Goal: Transaction & Acquisition: Book appointment/travel/reservation

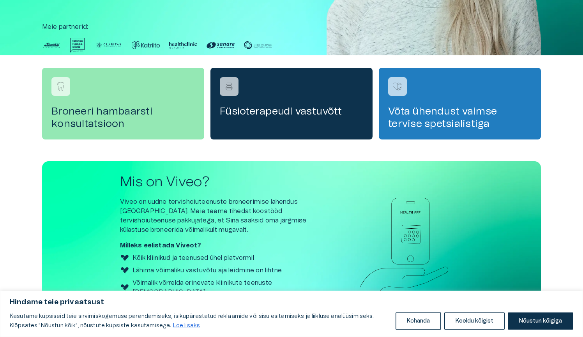
scroll to position [239, 0]
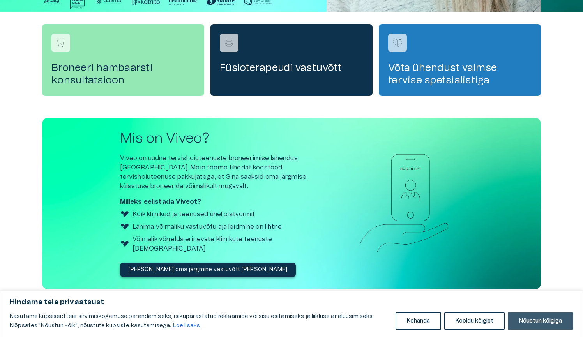
click at [529, 318] on button "Nõustun kõigiga" at bounding box center [540, 321] width 65 height 17
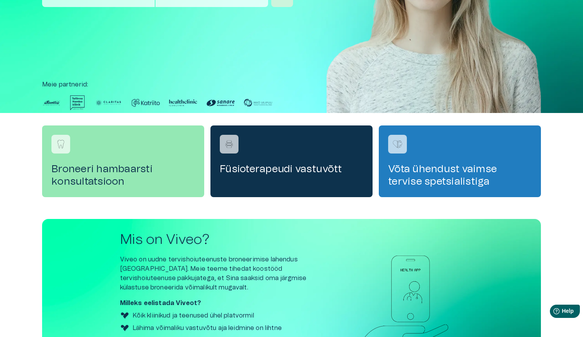
scroll to position [122, 0]
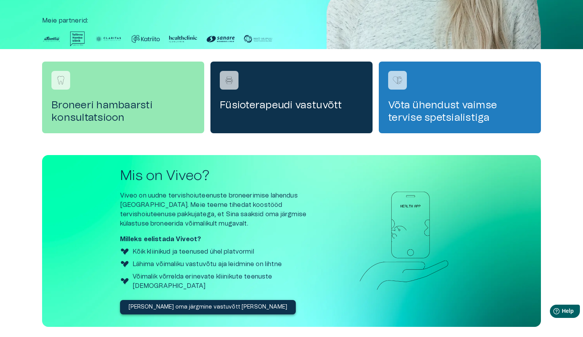
scroll to position [239, 0]
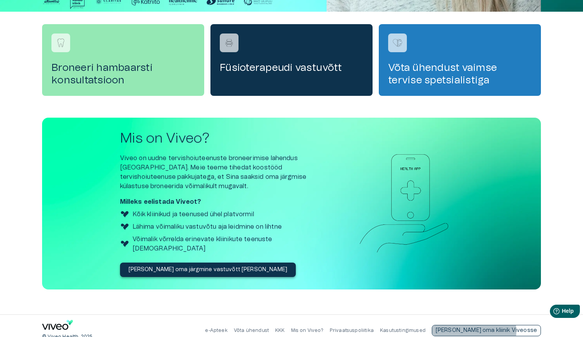
click at [509, 327] on p "[PERSON_NAME] oma kliinik Viveosse" at bounding box center [486, 331] width 101 height 8
click at [537, 115] on div "Broneeri hambaarsti konsultatsioon Füsioterapeudi vastuvõtt Võta ühendust vaims…" at bounding box center [291, 163] width 499 height 278
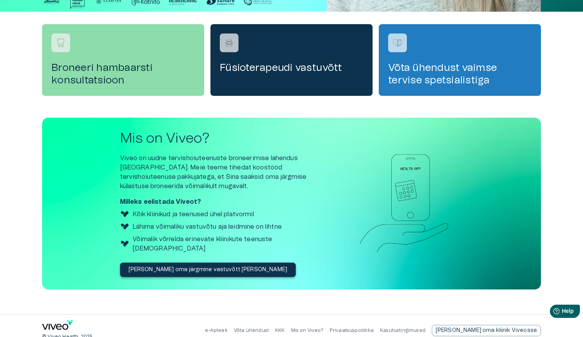
click at [136, 76] on h4 "Broneeri hambaarsti konsultatsioon" at bounding box center [122, 74] width 143 height 25
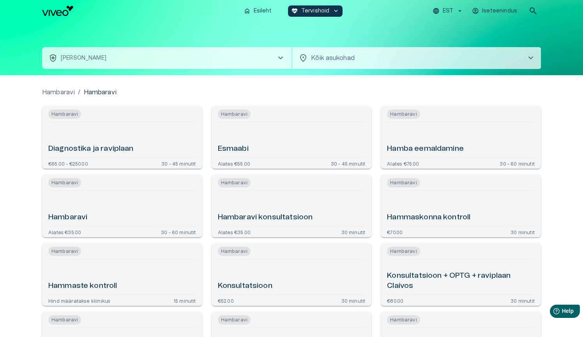
click at [118, 137] on div "Diagnostika ja raviplaan" at bounding box center [122, 139] width 148 height 29
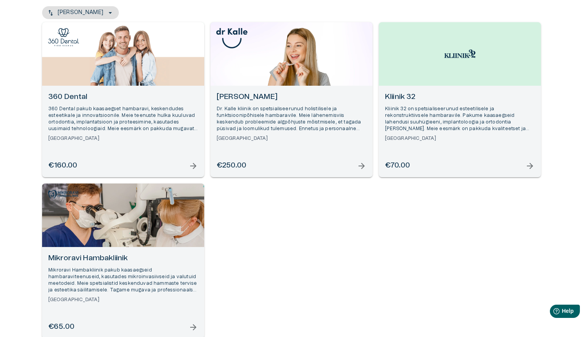
scroll to position [117, 0]
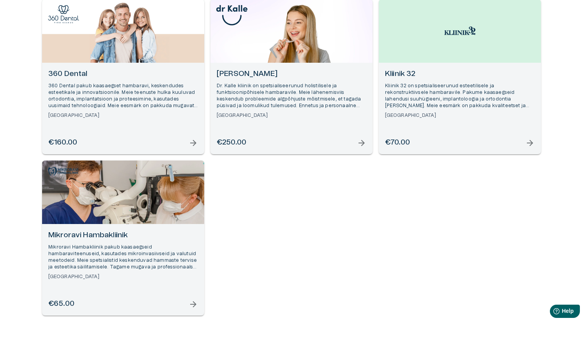
click at [78, 77] on h6 "360 Dental" at bounding box center [123, 74] width 150 height 11
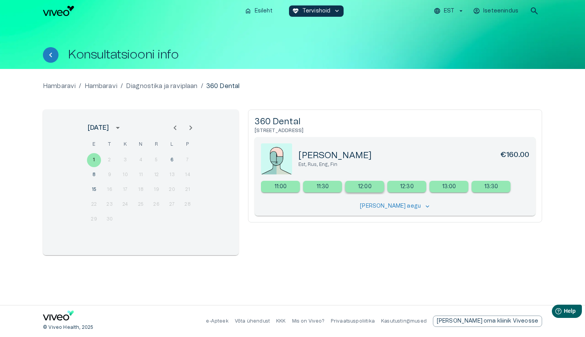
click at [359, 187] on p "12:00" at bounding box center [365, 187] width 14 height 8
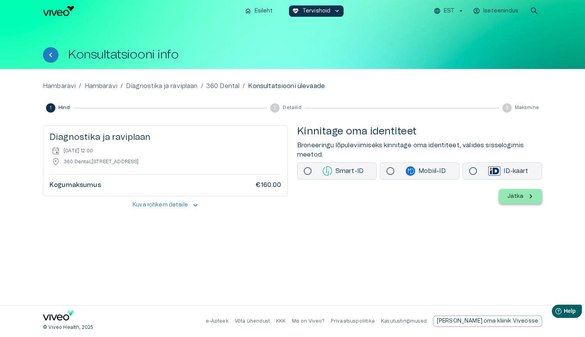
click at [97, 85] on p "Hambaravi" at bounding box center [101, 85] width 33 height 9
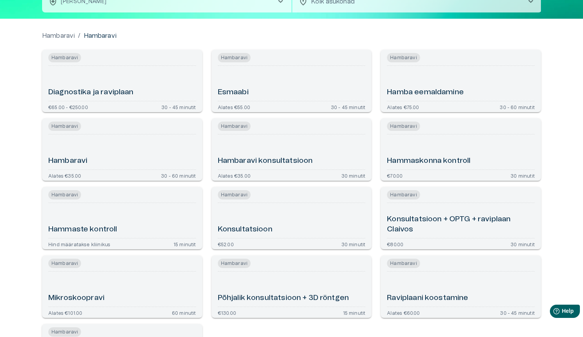
scroll to position [117, 0]
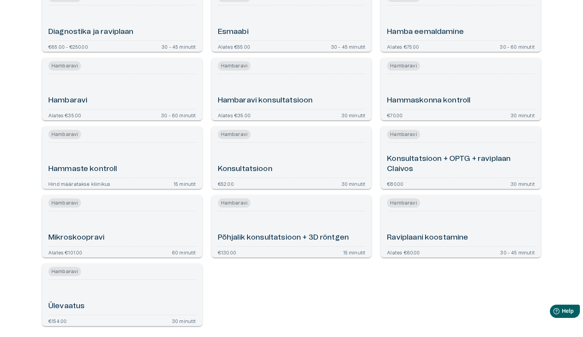
click at [276, 99] on h6 "Hambaravi konsultatsioon" at bounding box center [265, 100] width 95 height 11
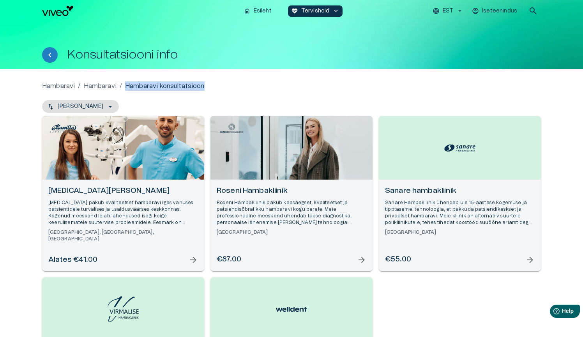
drag, startPoint x: 126, startPoint y: 85, endPoint x: 218, endPoint y: 92, distance: 91.8
click at [224, 90] on div "Hambaravi / [PERSON_NAME] / Hambaravi konsultatsioon" at bounding box center [291, 85] width 499 height 9
copy p "Hambaravi konsultatsioon"
